Goal: Task Accomplishment & Management: Use online tool/utility

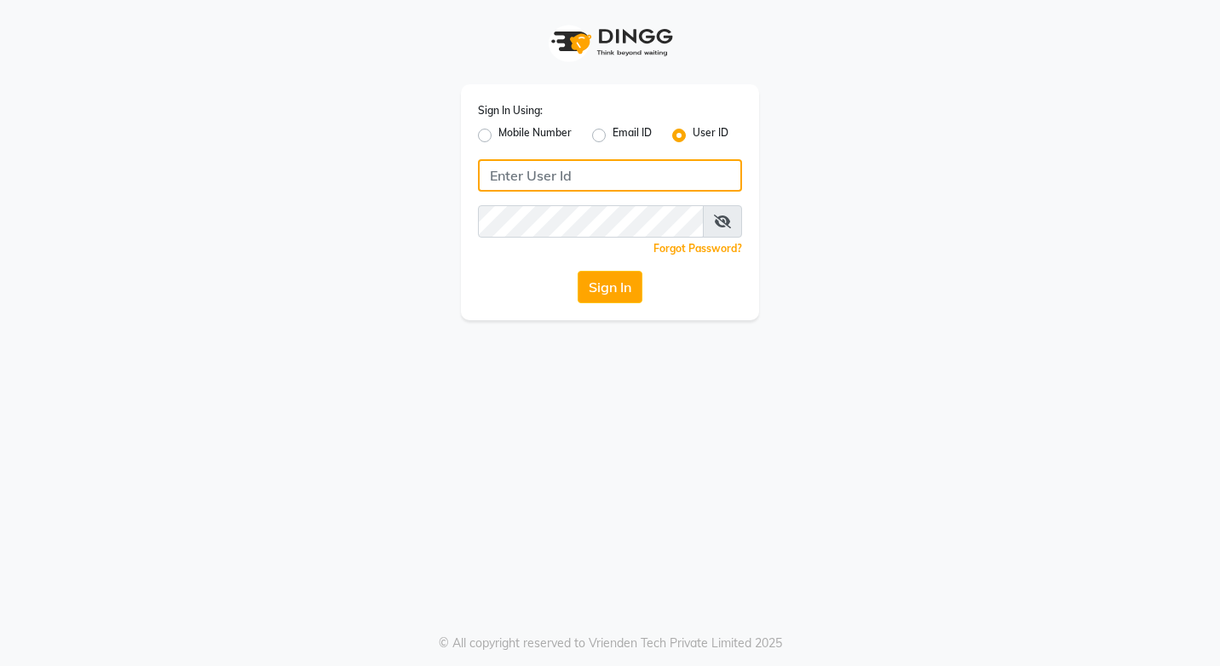
click at [628, 170] on input "Username" at bounding box center [610, 175] width 264 height 32
click at [584, 176] on input "Username" at bounding box center [610, 175] width 264 height 32
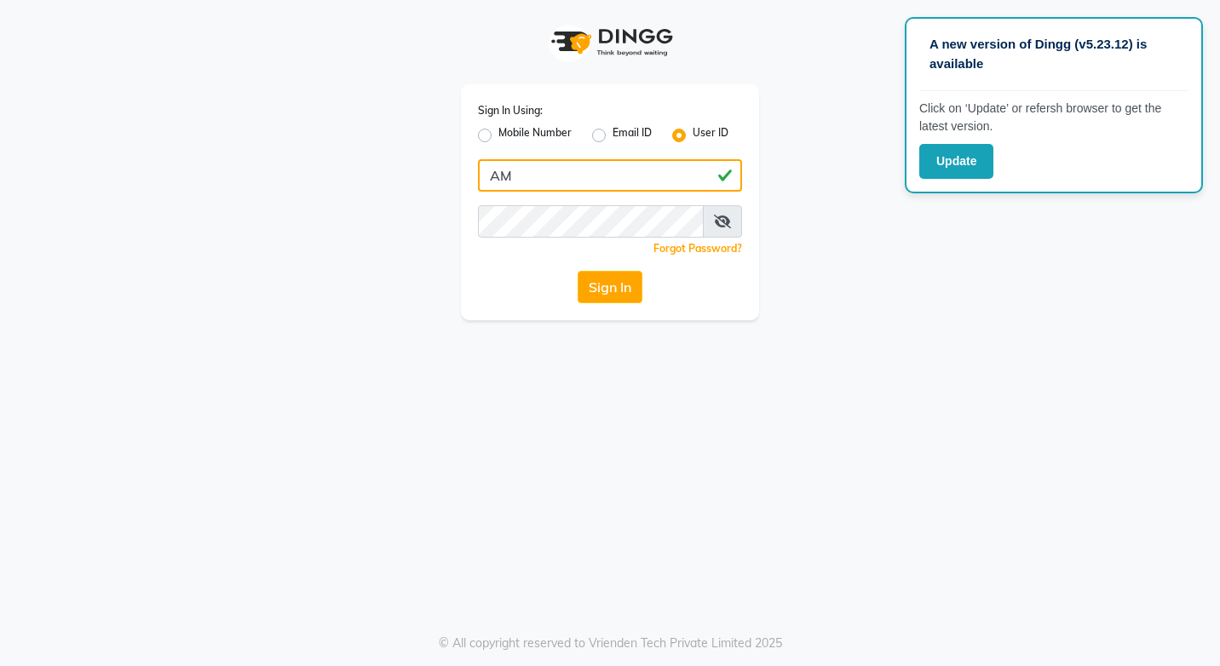
type input "A"
type input "R"
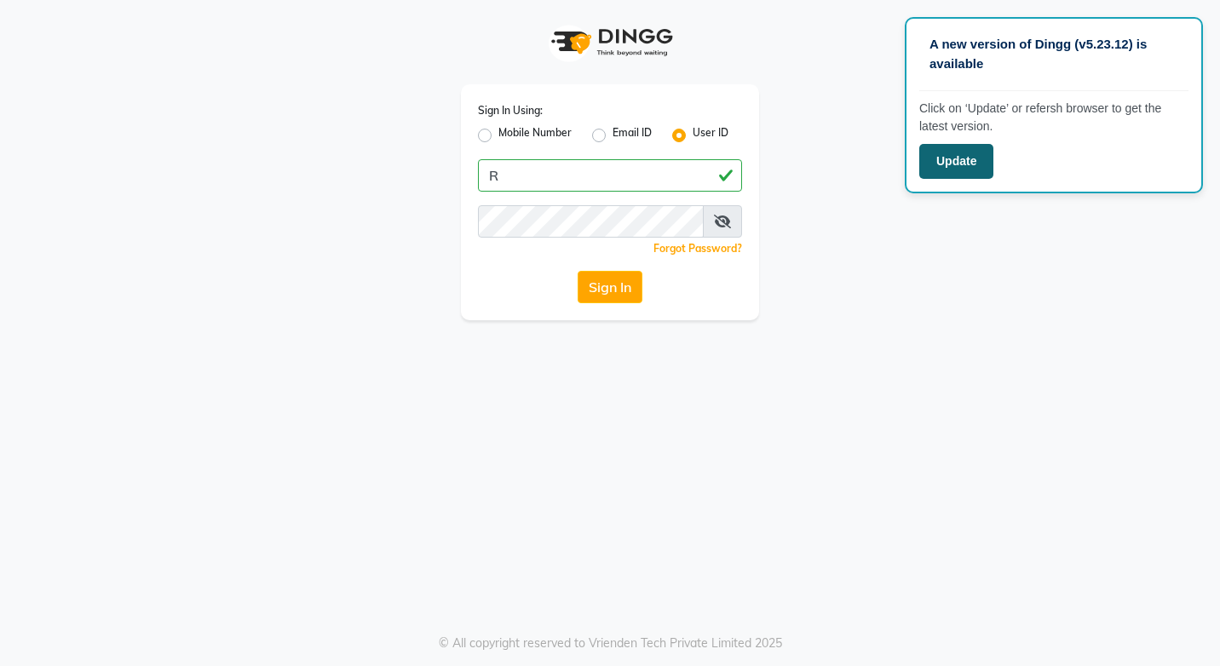
click at [957, 162] on button "Update" at bounding box center [956, 161] width 74 height 35
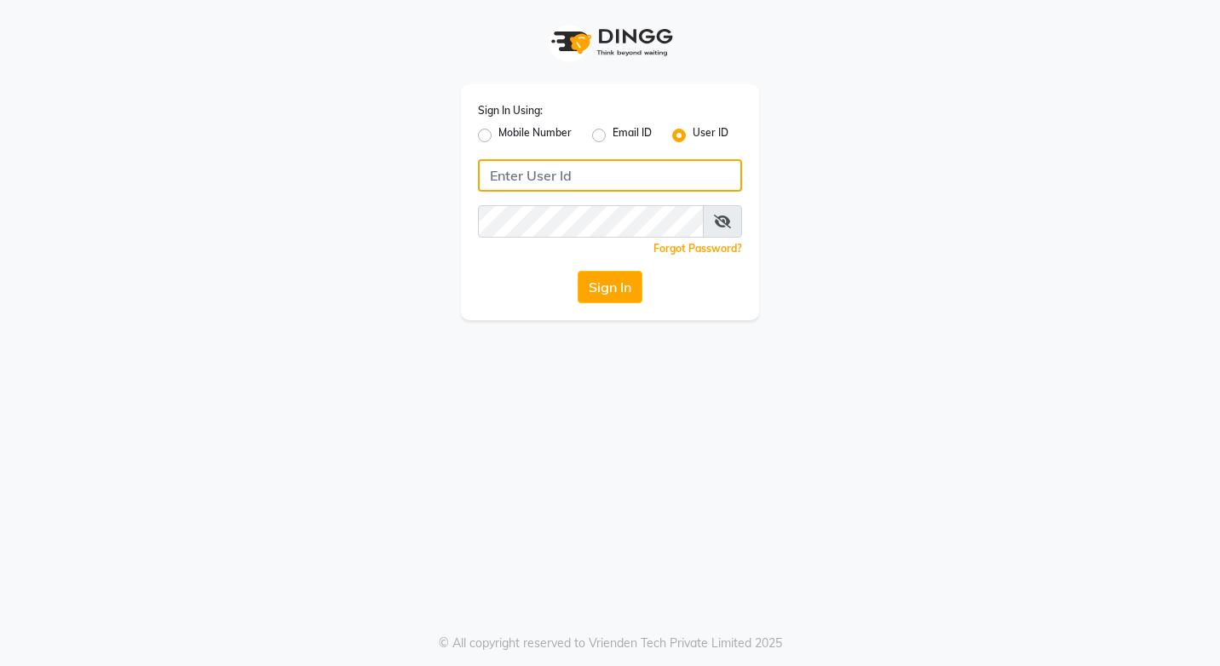
click at [543, 184] on input "Username" at bounding box center [610, 175] width 264 height 32
type input "R"
type input "[PERSON_NAME]"
drag, startPoint x: 0, startPoint y: 0, endPoint x: 598, endPoint y: 163, distance: 619.8
click at [598, 163] on input "Username" at bounding box center [610, 175] width 264 height 32
